Goal: Check status: Check status

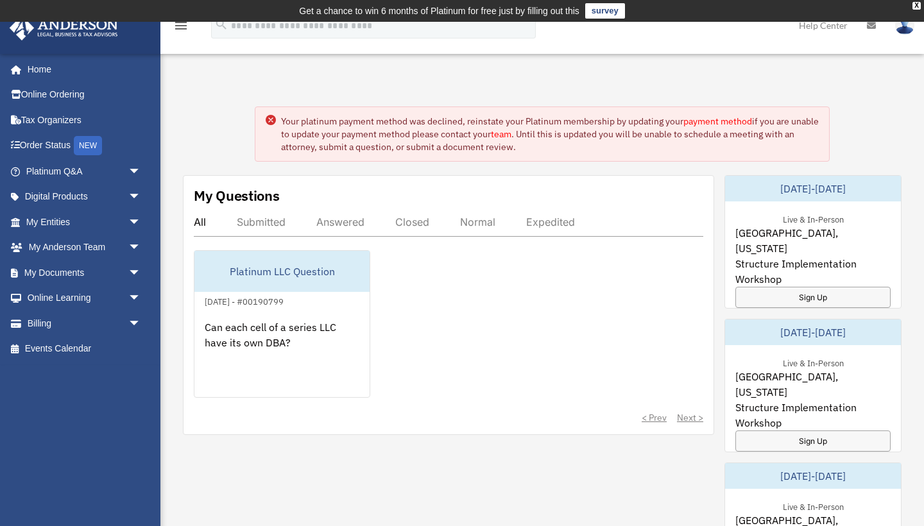
click at [272, 119] on circle at bounding box center [271, 120] width 10 height 10
click at [45, 141] on link "Order Status NEW" at bounding box center [84, 146] width 151 height 26
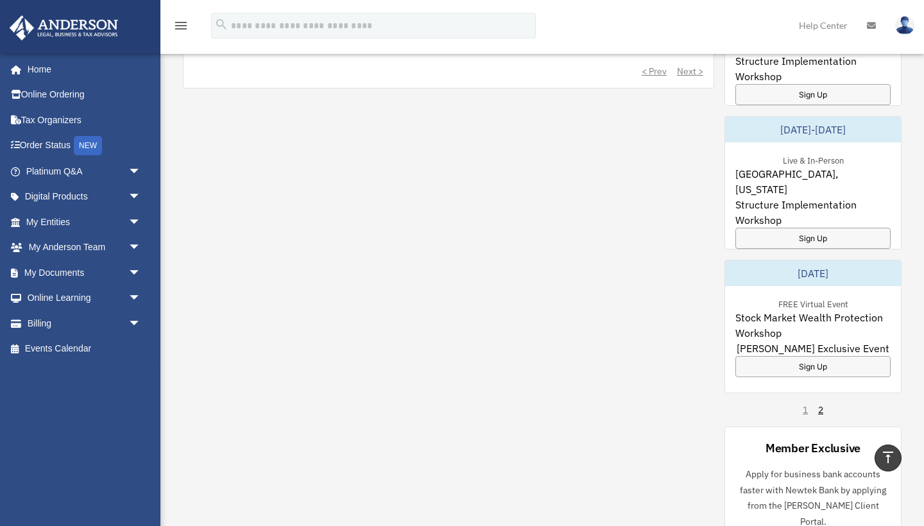
scroll to position [348, 0]
click at [36, 319] on link "Billing arrow_drop_down" at bounding box center [84, 323] width 151 height 26
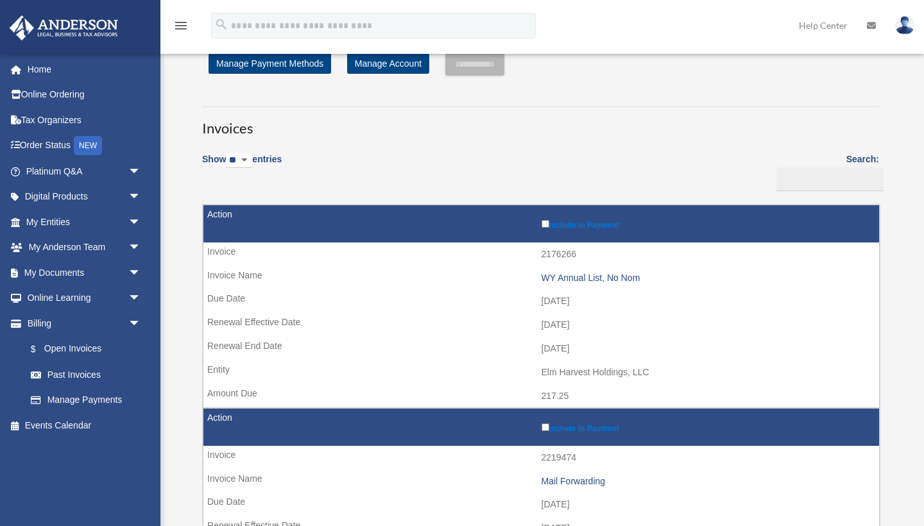
scroll to position [44, 0]
click at [614, 276] on div "WY Annual List, No Nom" at bounding box center [707, 278] width 332 height 11
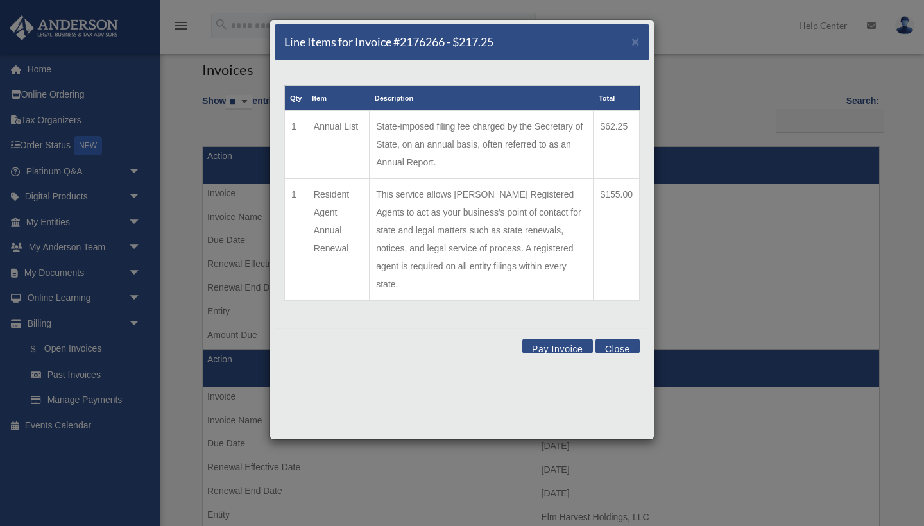
scroll to position [103, 0]
click at [638, 44] on span "×" at bounding box center [635, 41] width 8 height 15
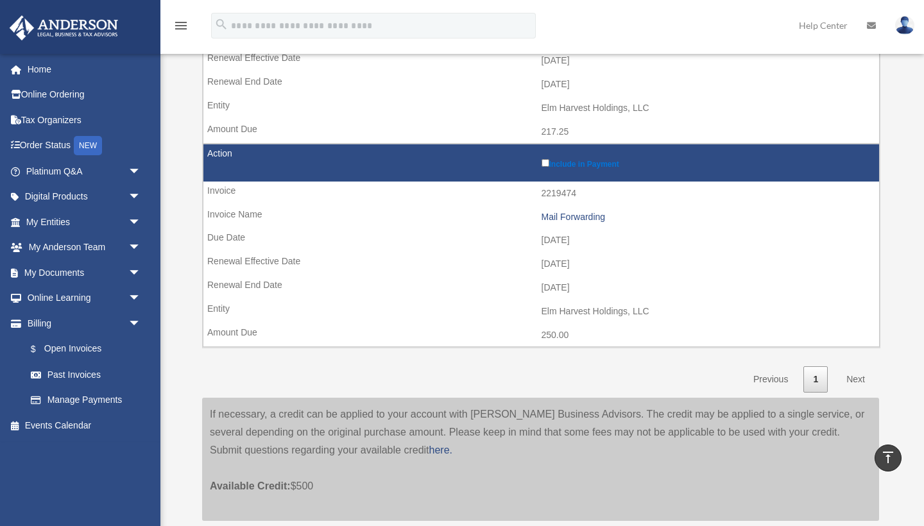
scroll to position [307, 0]
click at [37, 69] on link "Home" at bounding box center [84, 69] width 151 height 26
